Goal: Information Seeking & Learning: Learn about a topic

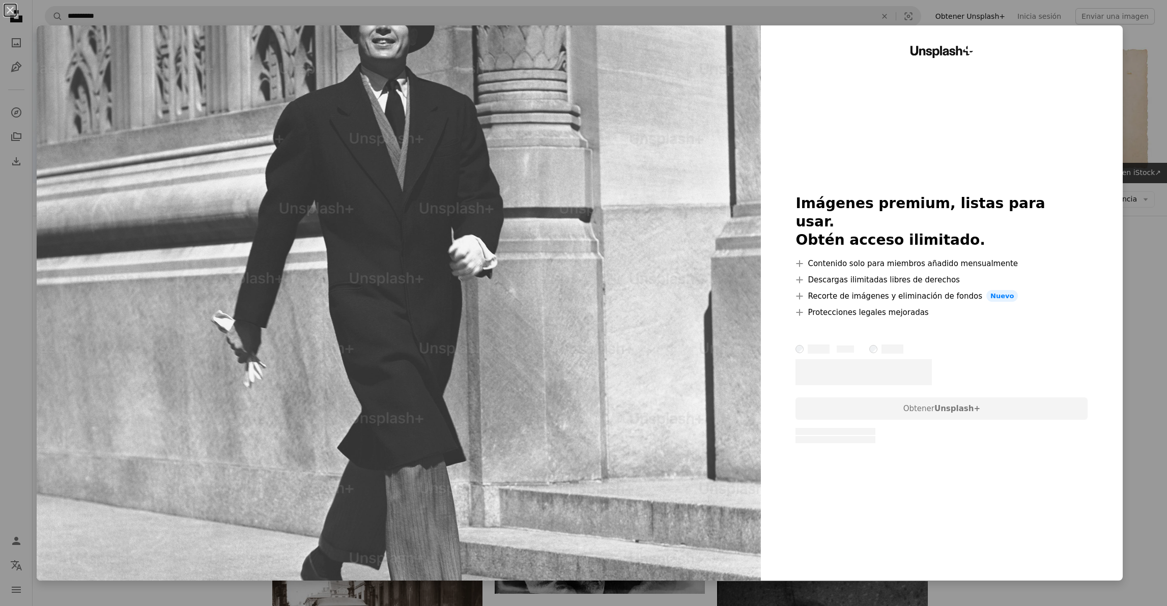
scroll to position [788, 0]
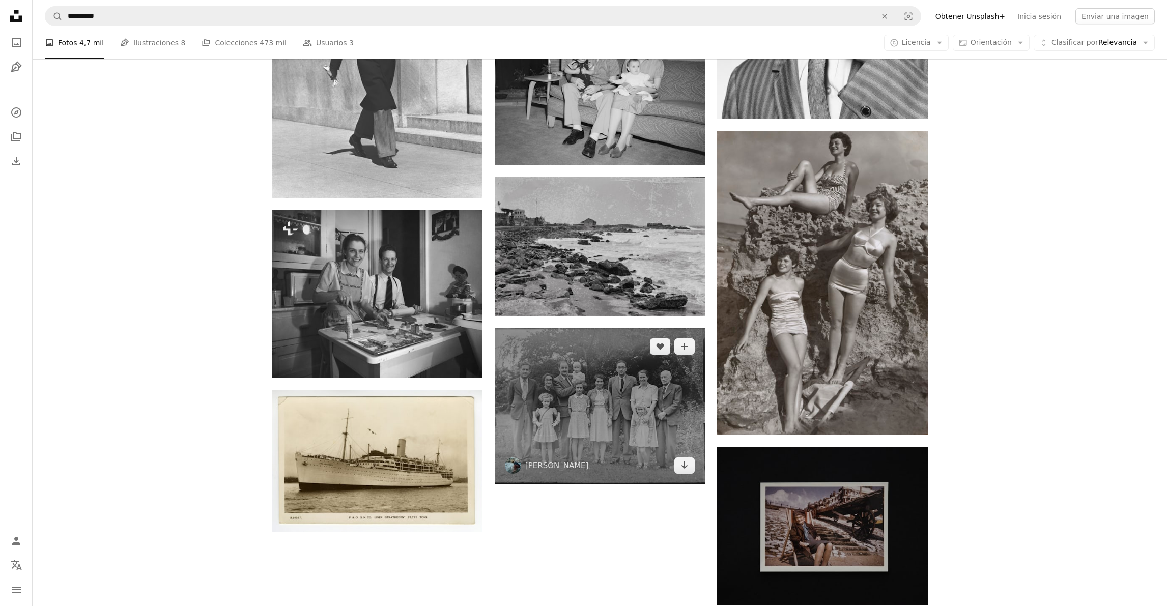
scroll to position [1386, 0]
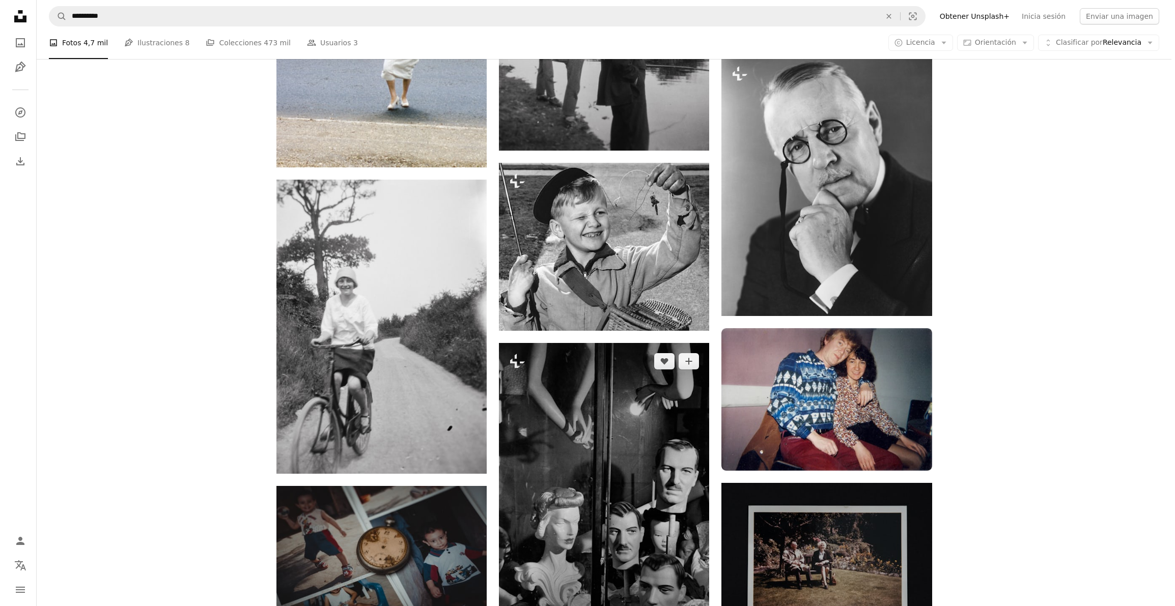
scroll to position [4011, 0]
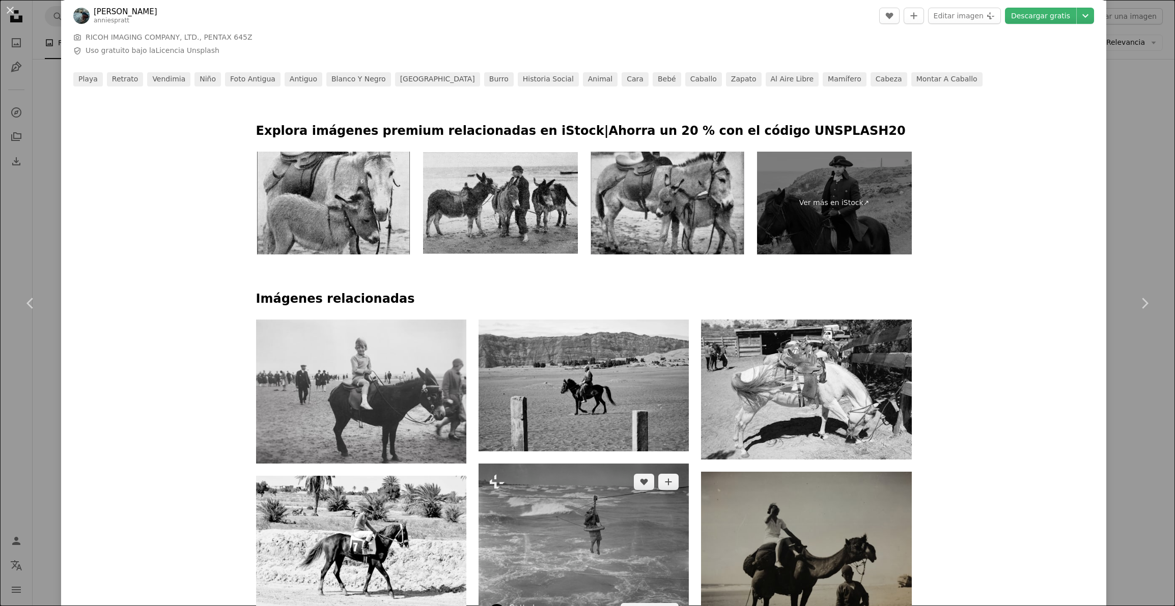
scroll to position [591, 0]
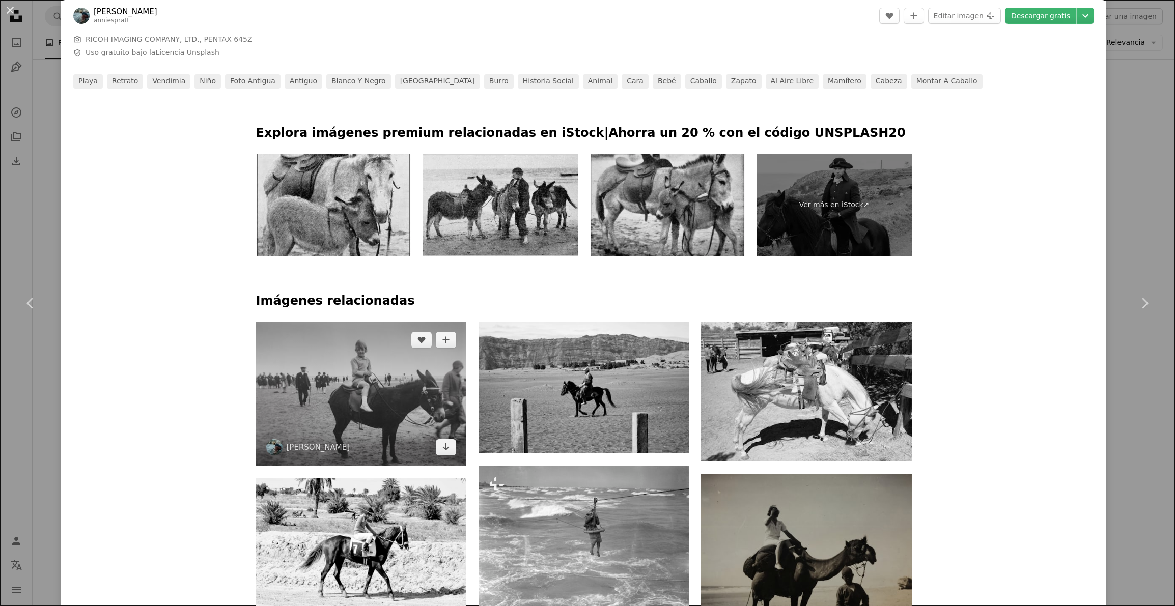
click at [369, 322] on img at bounding box center [361, 394] width 210 height 144
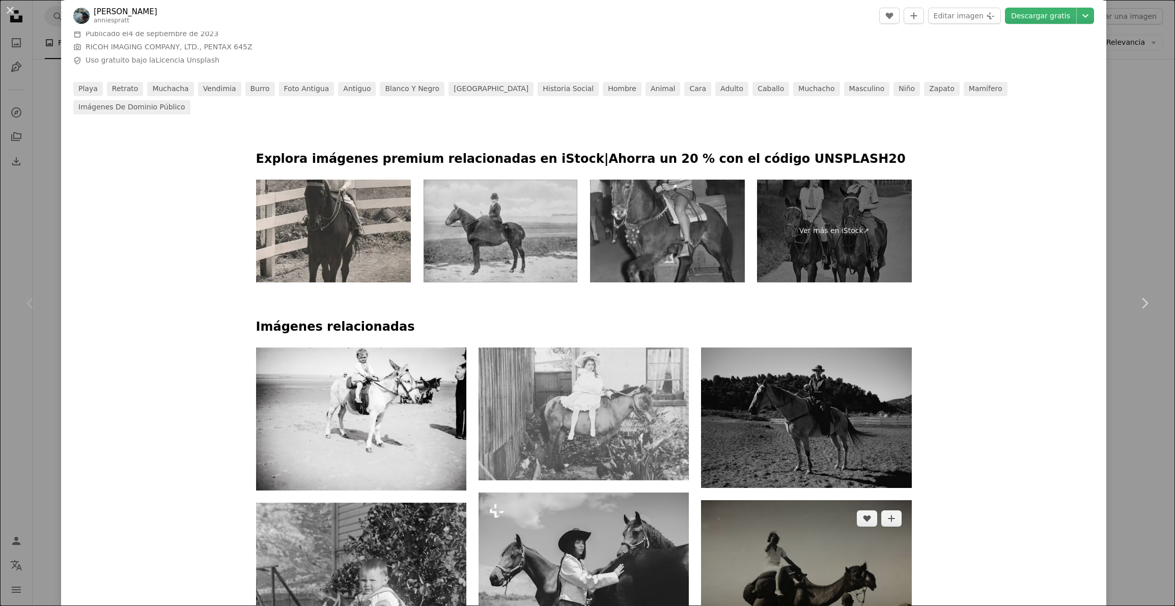
scroll to position [585, 0]
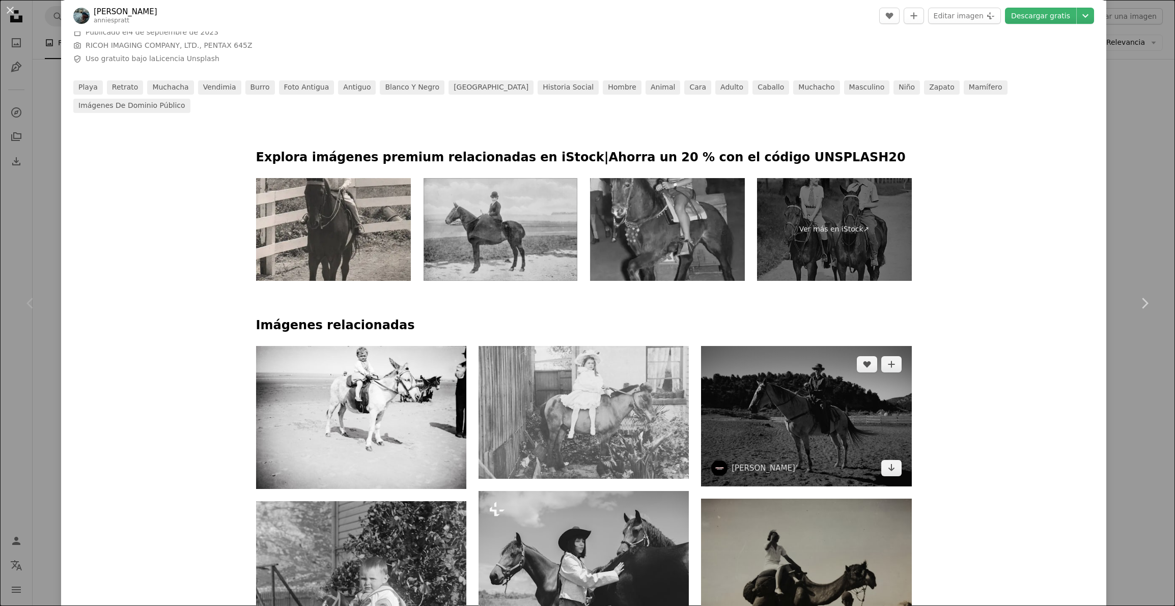
click at [802, 346] on img at bounding box center [806, 416] width 210 height 140
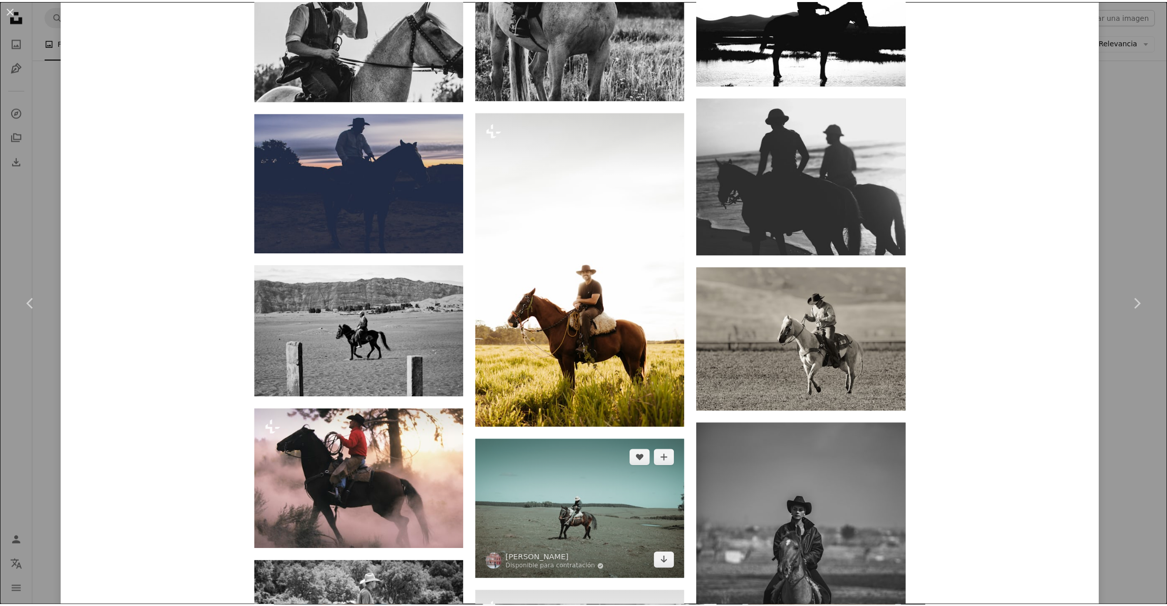
scroll to position [1413, 0]
